Goal: Task Accomplishment & Management: Manage account settings

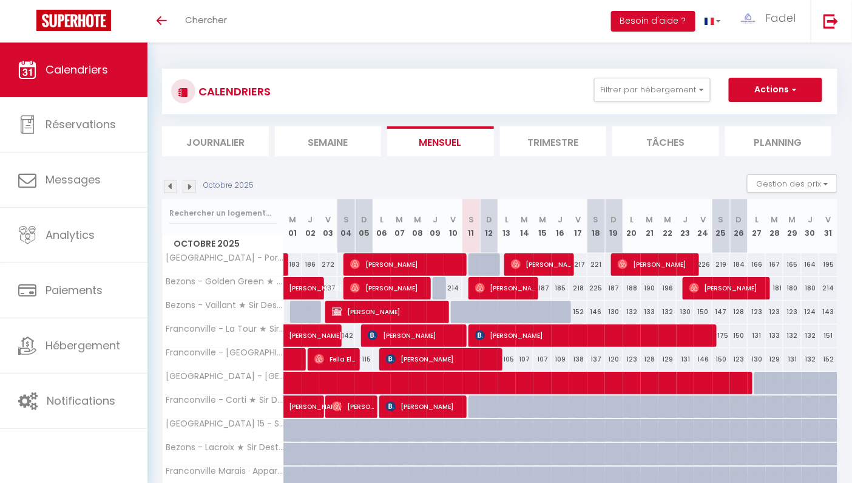
click at [475, 405] on div at bounding box center [478, 406] width 18 height 23
type input "105"
type input "Sam 11 Octobre 2025"
type input "Dim 12 Octobre 2025"
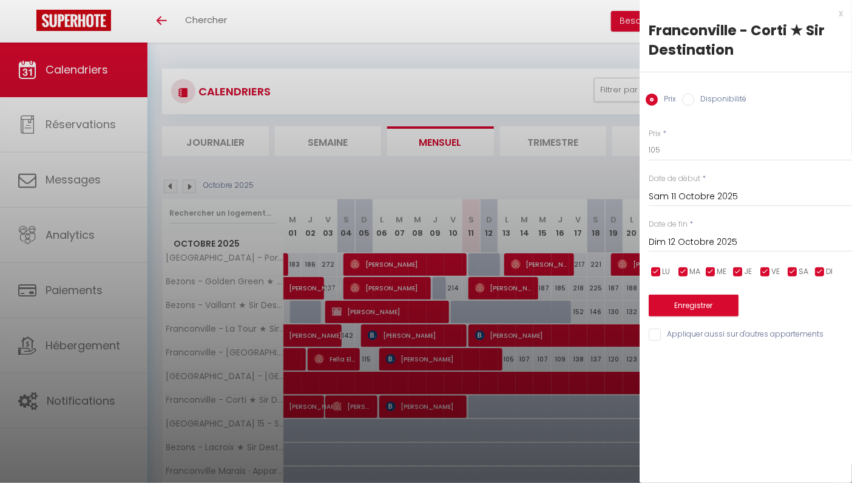
click at [700, 196] on input "Sam 11 Octobre 2025" at bounding box center [750, 197] width 203 height 16
click at [521, 368] on div at bounding box center [426, 241] width 852 height 483
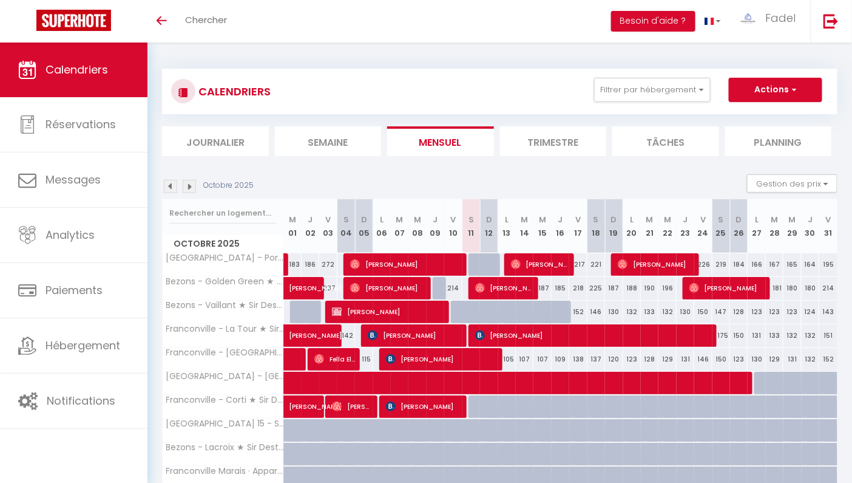
click at [194, 183] on img at bounding box center [189, 186] width 13 height 13
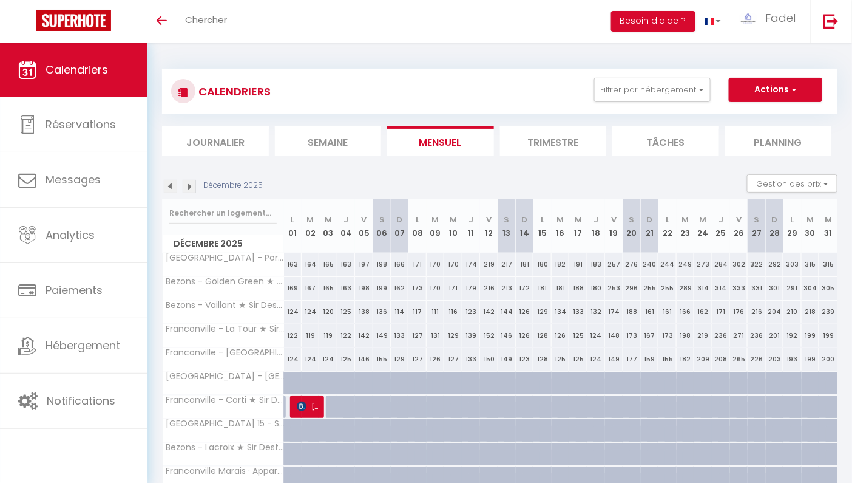
click at [194, 183] on img at bounding box center [189, 186] width 13 height 13
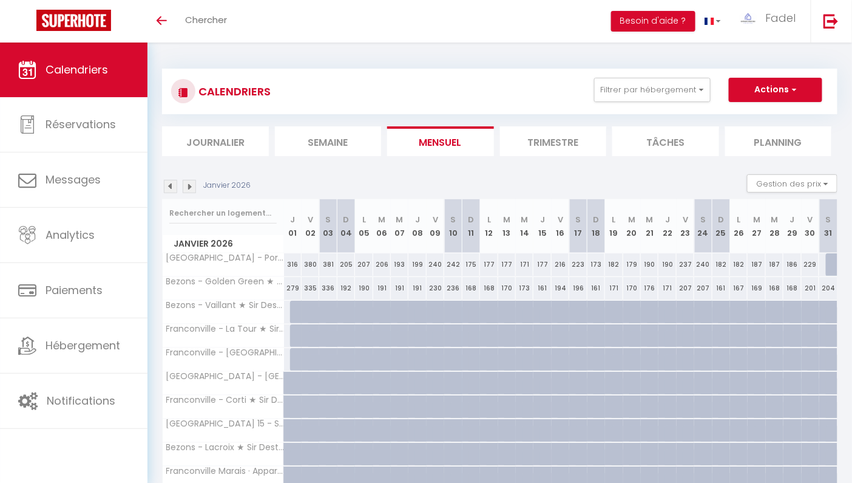
click at [165, 189] on img at bounding box center [170, 186] width 13 height 13
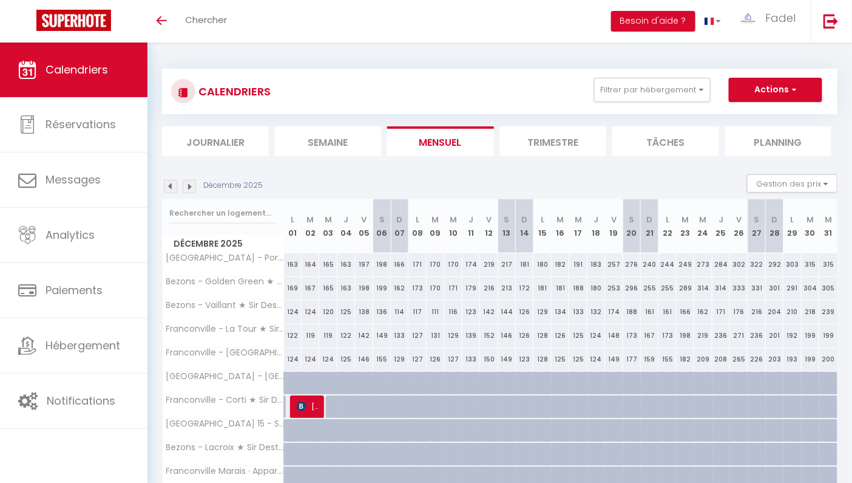
click at [170, 187] on img at bounding box center [170, 186] width 13 height 13
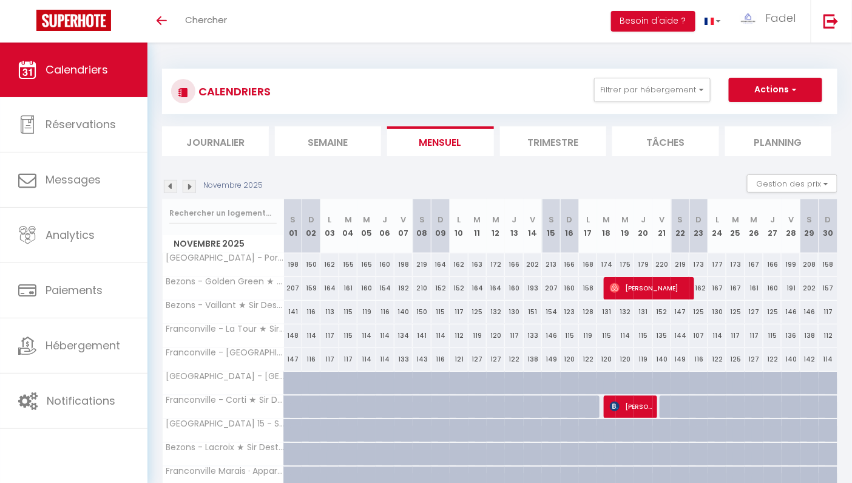
click at [170, 187] on img at bounding box center [170, 186] width 13 height 13
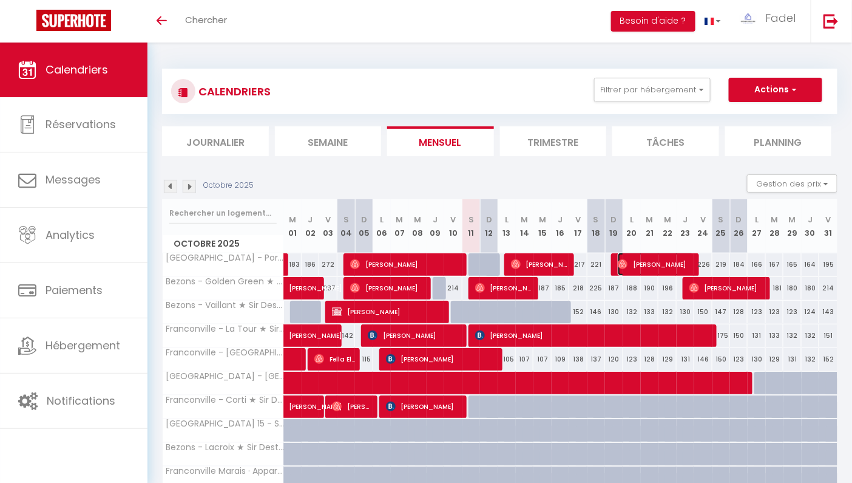
click at [651, 263] on span "[PERSON_NAME]" at bounding box center [656, 264] width 76 height 23
select select "OK"
select select "0"
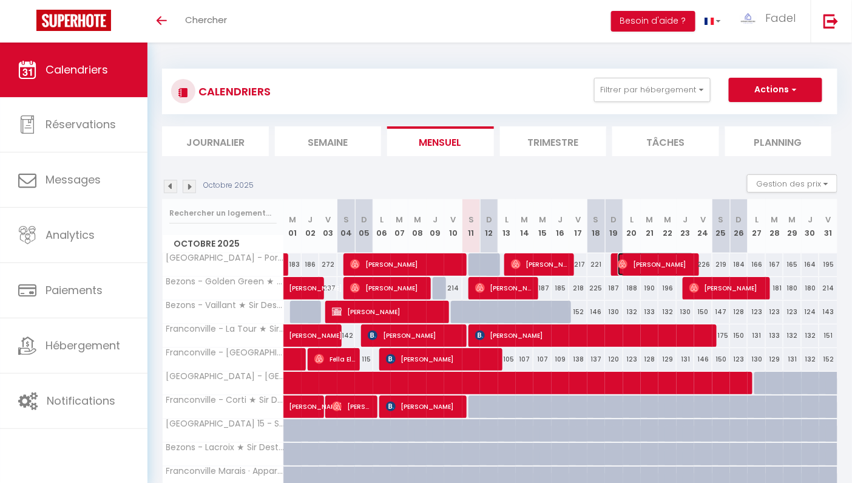
select select "1"
select select
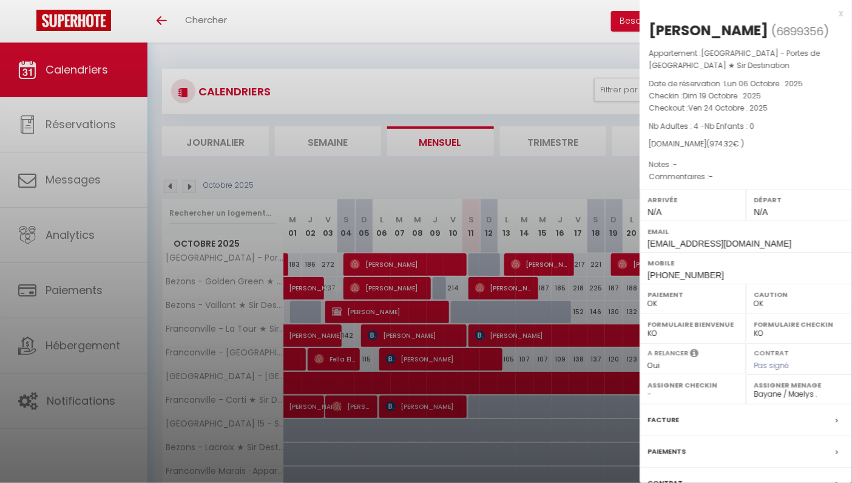
click at [554, 262] on div at bounding box center [426, 241] width 852 height 483
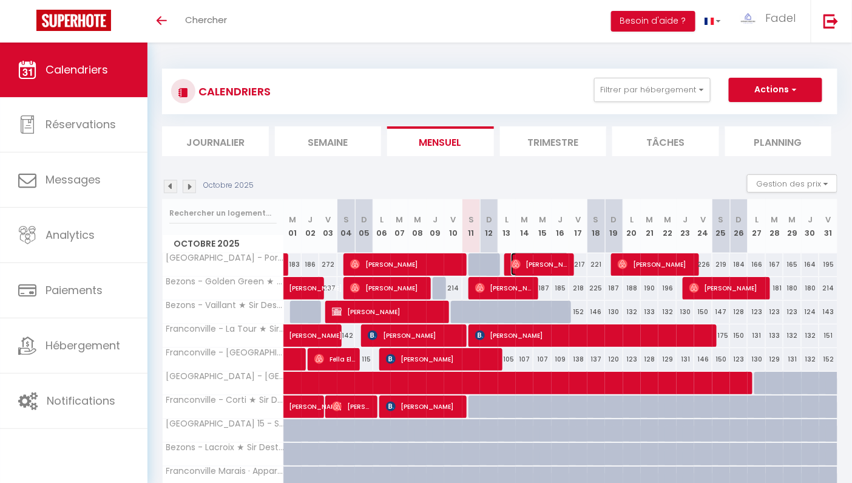
click at [554, 262] on span "[PERSON_NAME]" at bounding box center [540, 264] width 59 height 23
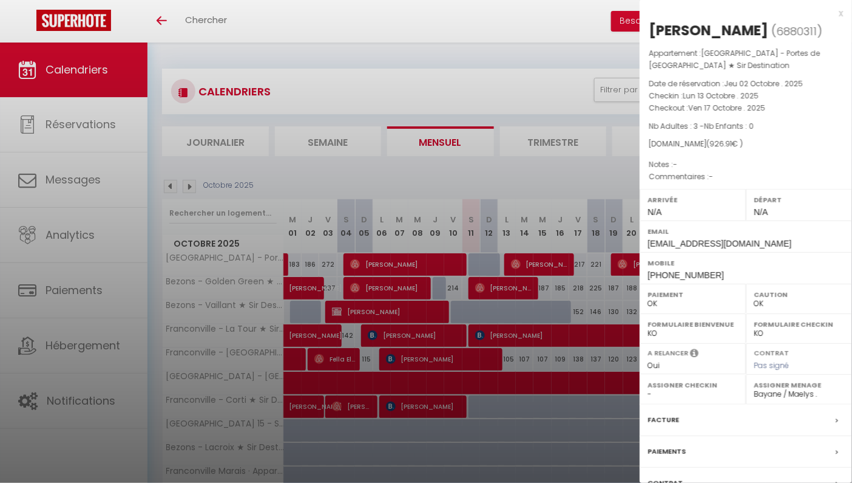
click at [510, 294] on div at bounding box center [426, 241] width 852 height 483
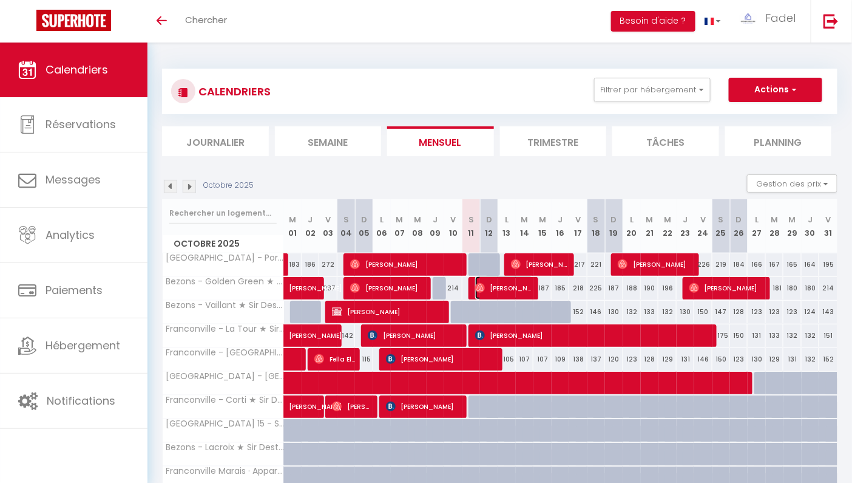
click at [511, 290] on span "[PERSON_NAME]" at bounding box center [504, 287] width 59 height 23
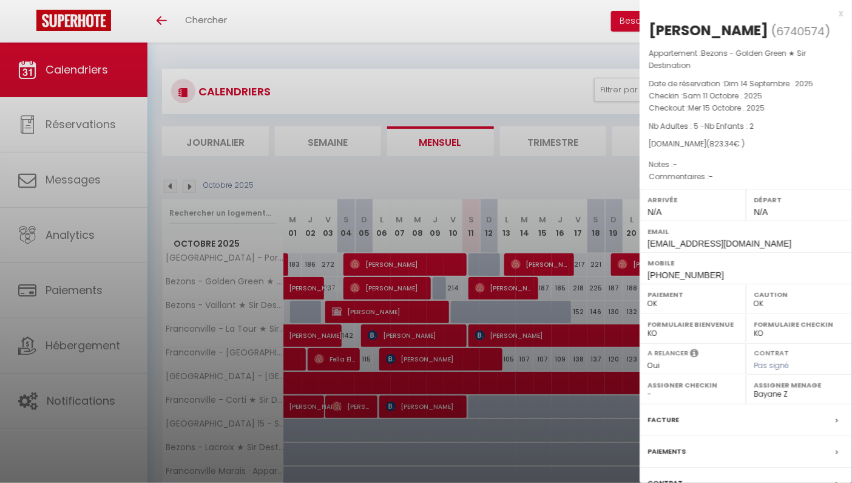
click at [583, 113] on div at bounding box center [426, 241] width 852 height 483
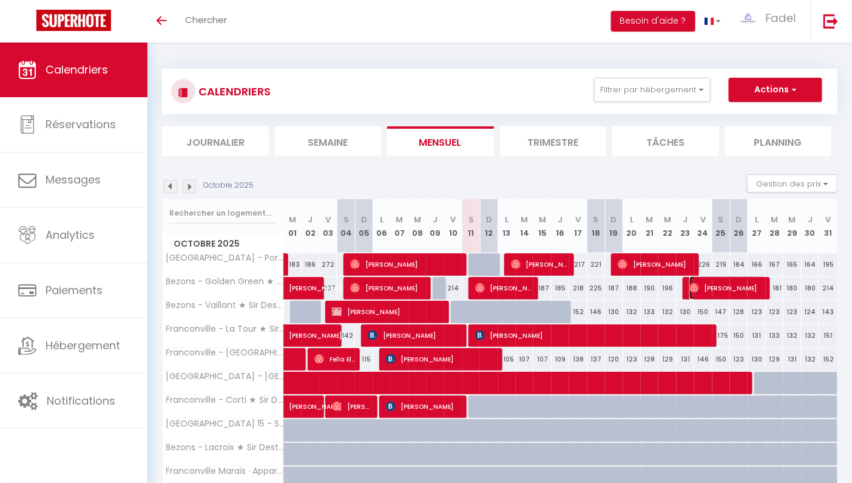
click at [711, 287] on span "[PERSON_NAME]" at bounding box center [728, 287] width 76 height 23
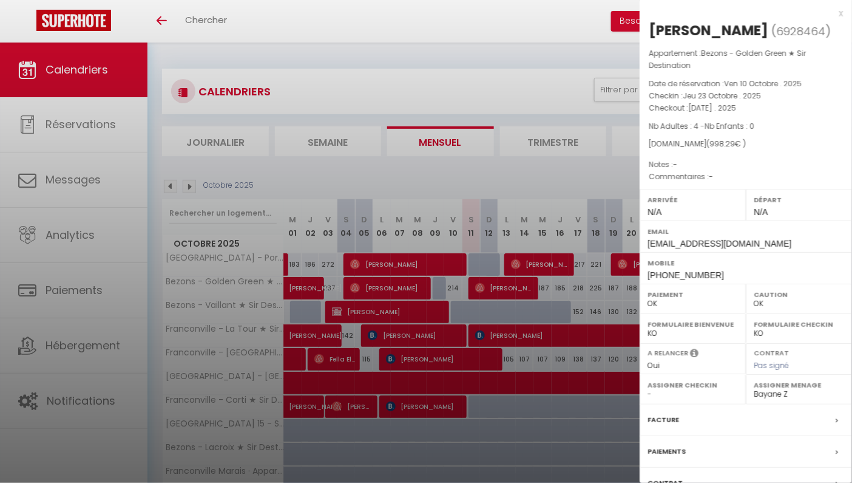
click at [571, 87] on div at bounding box center [426, 241] width 852 height 483
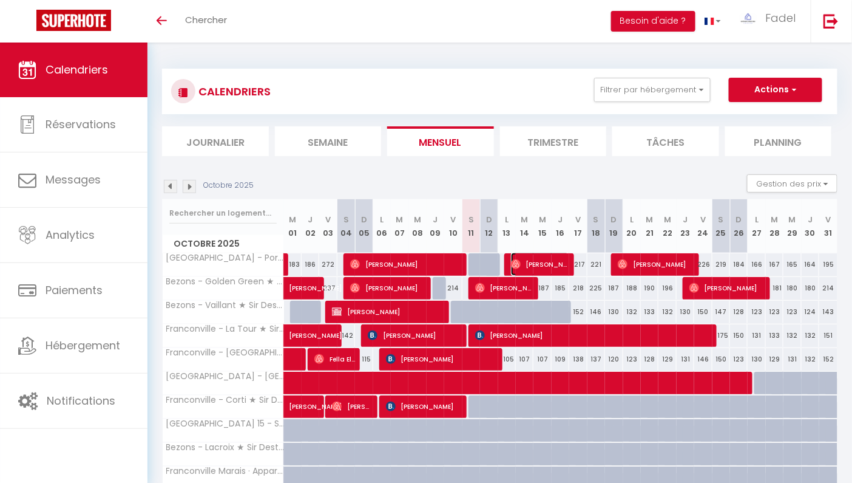
click at [540, 262] on span "[PERSON_NAME]" at bounding box center [540, 264] width 59 height 23
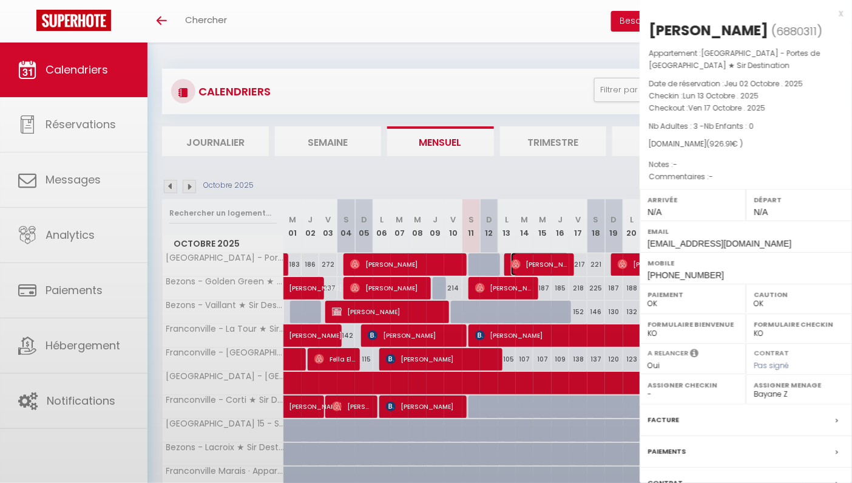
select select "44477"
